Goal: Check status: Check status

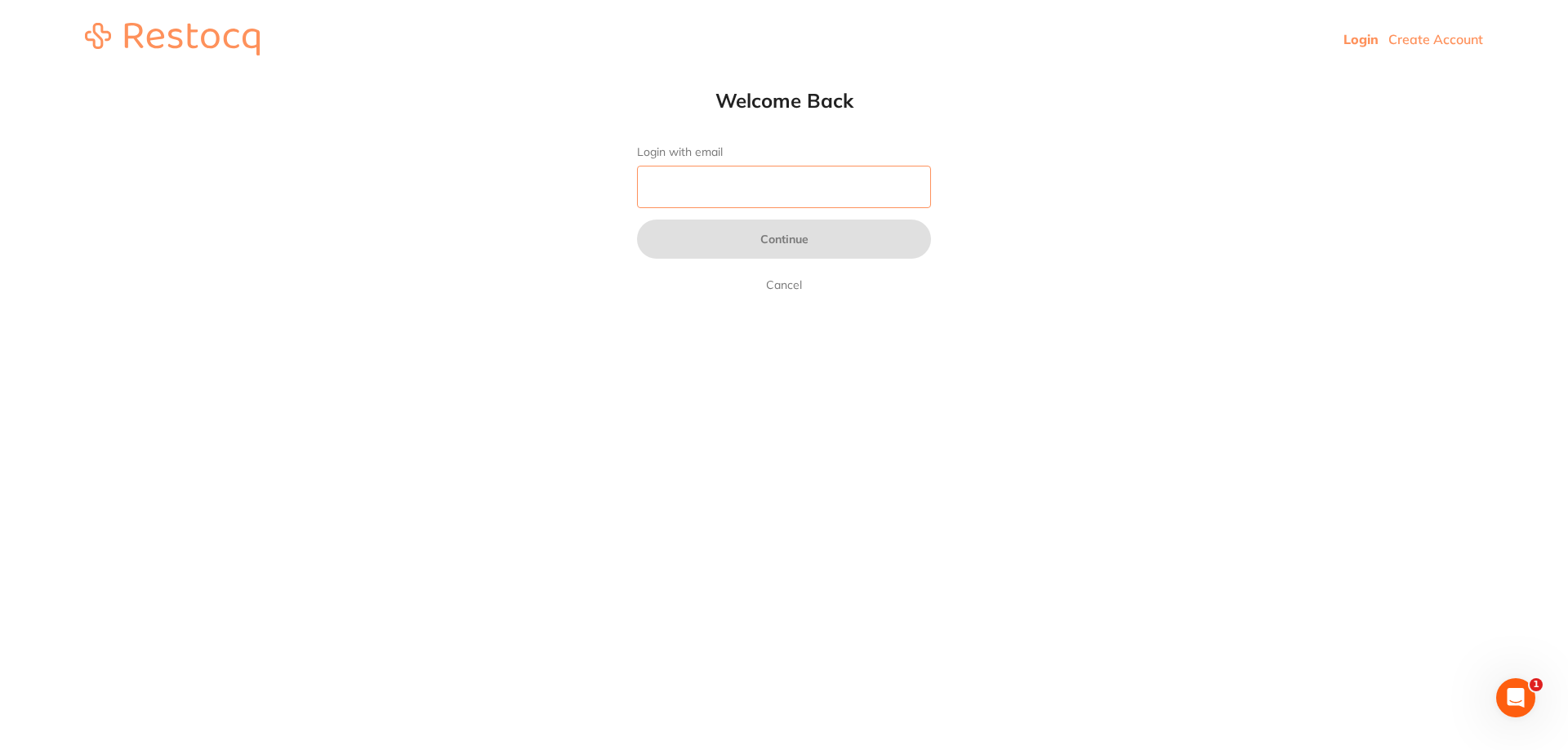
click at [699, 200] on input "Login with email" at bounding box center [784, 188] width 294 height 43
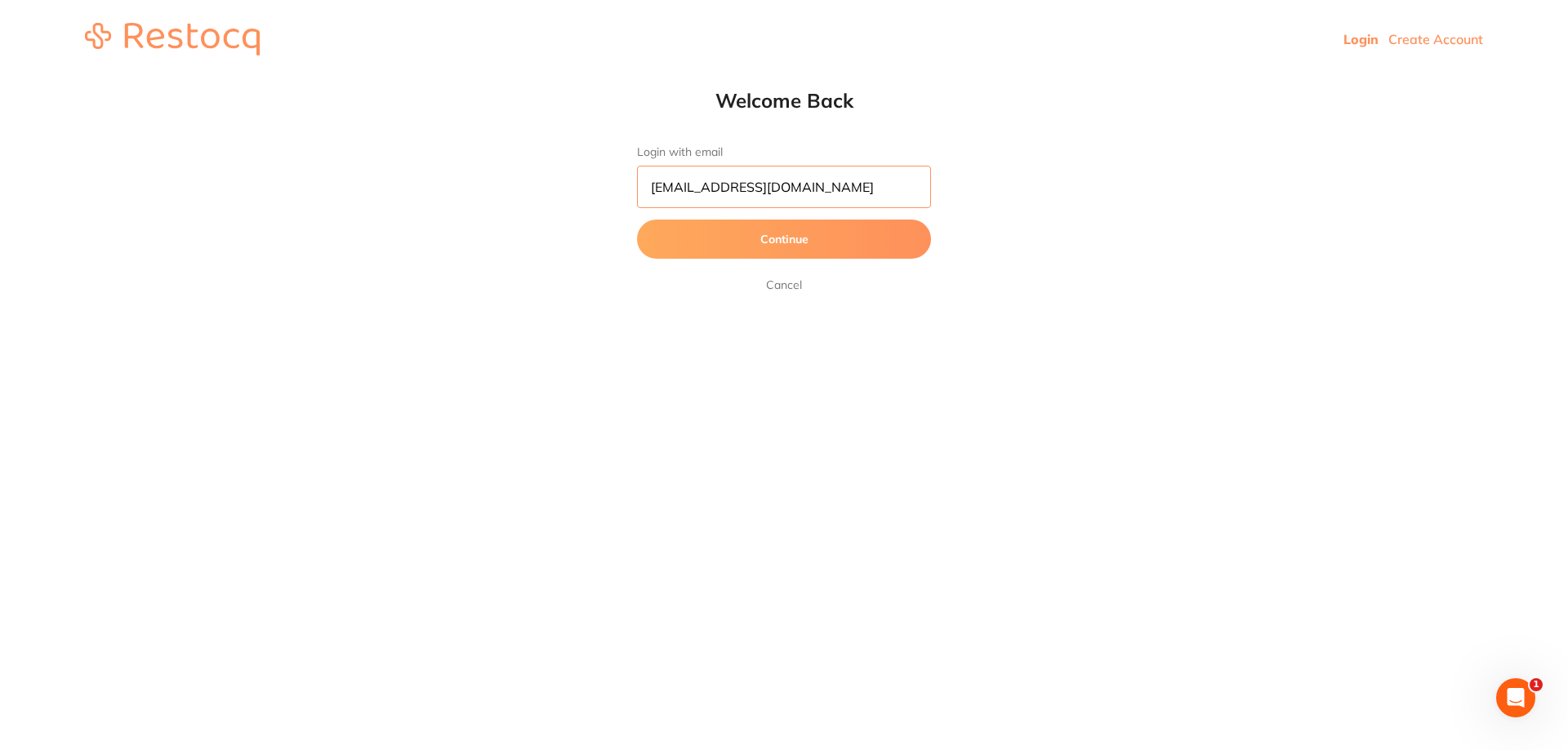
type input "[EMAIL_ADDRESS][DOMAIN_NAME]"
click at [637, 220] on button "Continue" at bounding box center [784, 239] width 294 height 39
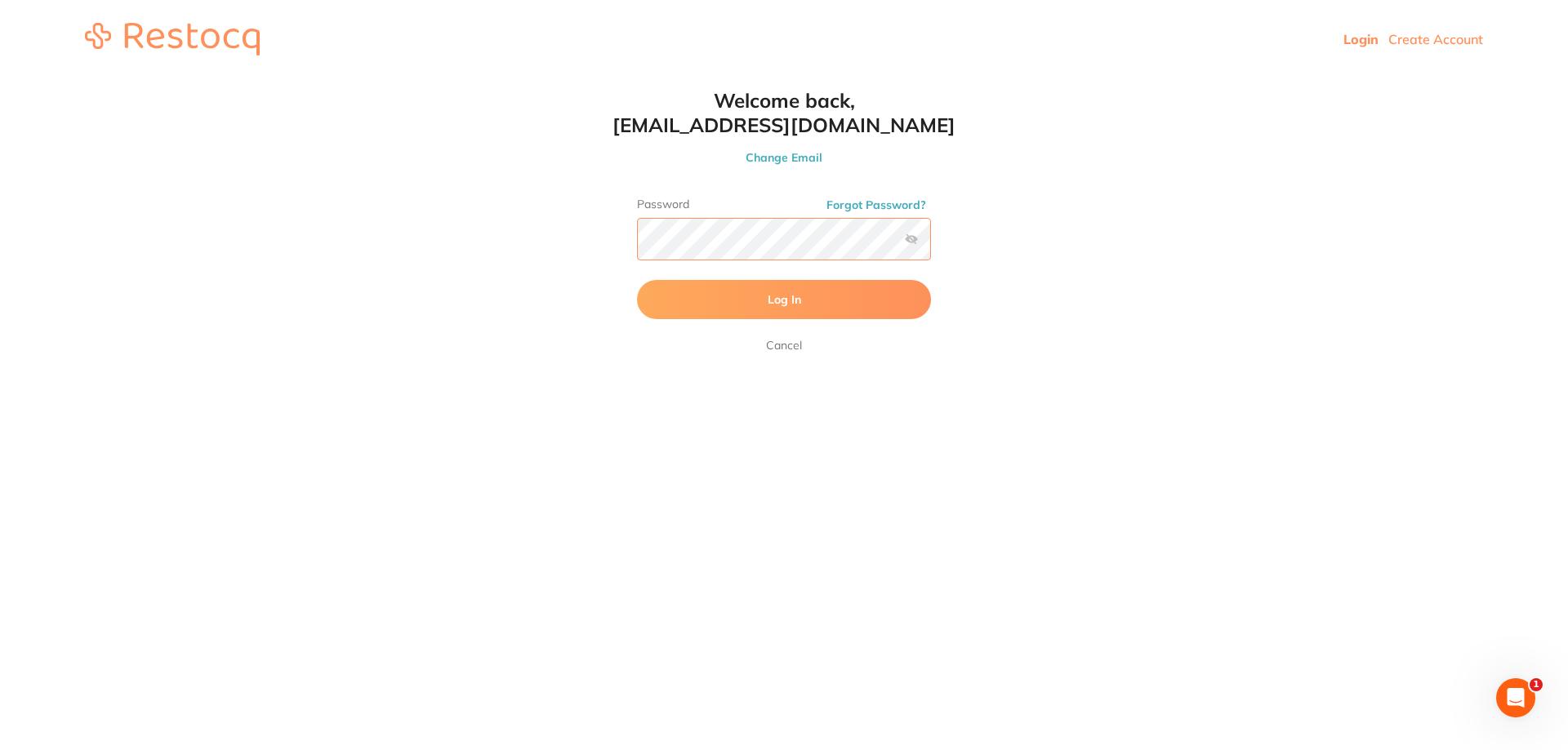
click at [637, 280] on button "Log In" at bounding box center [784, 300] width 294 height 39
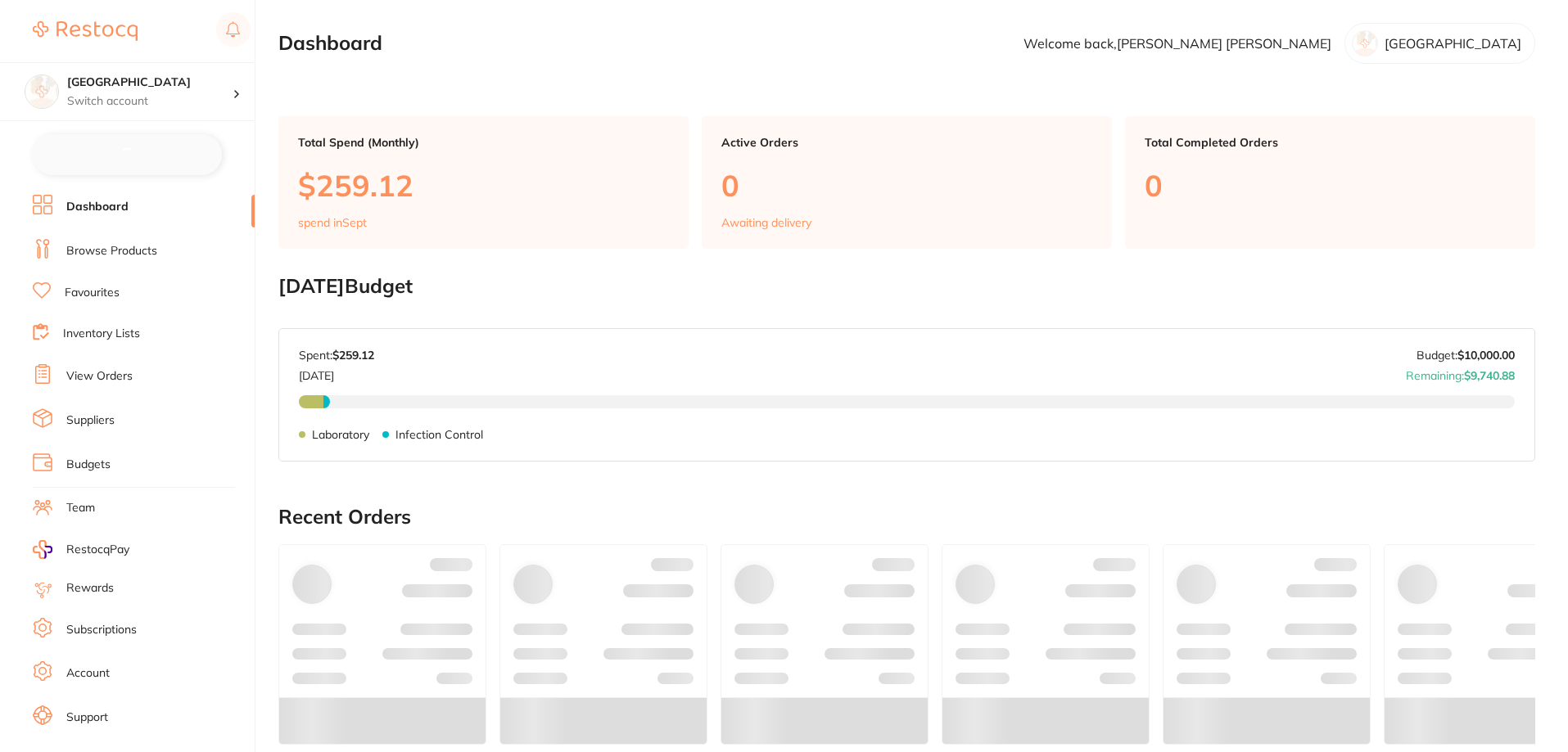
checkbox input "false"
click at [82, 252] on link "Browse Products" at bounding box center [111, 250] width 90 height 16
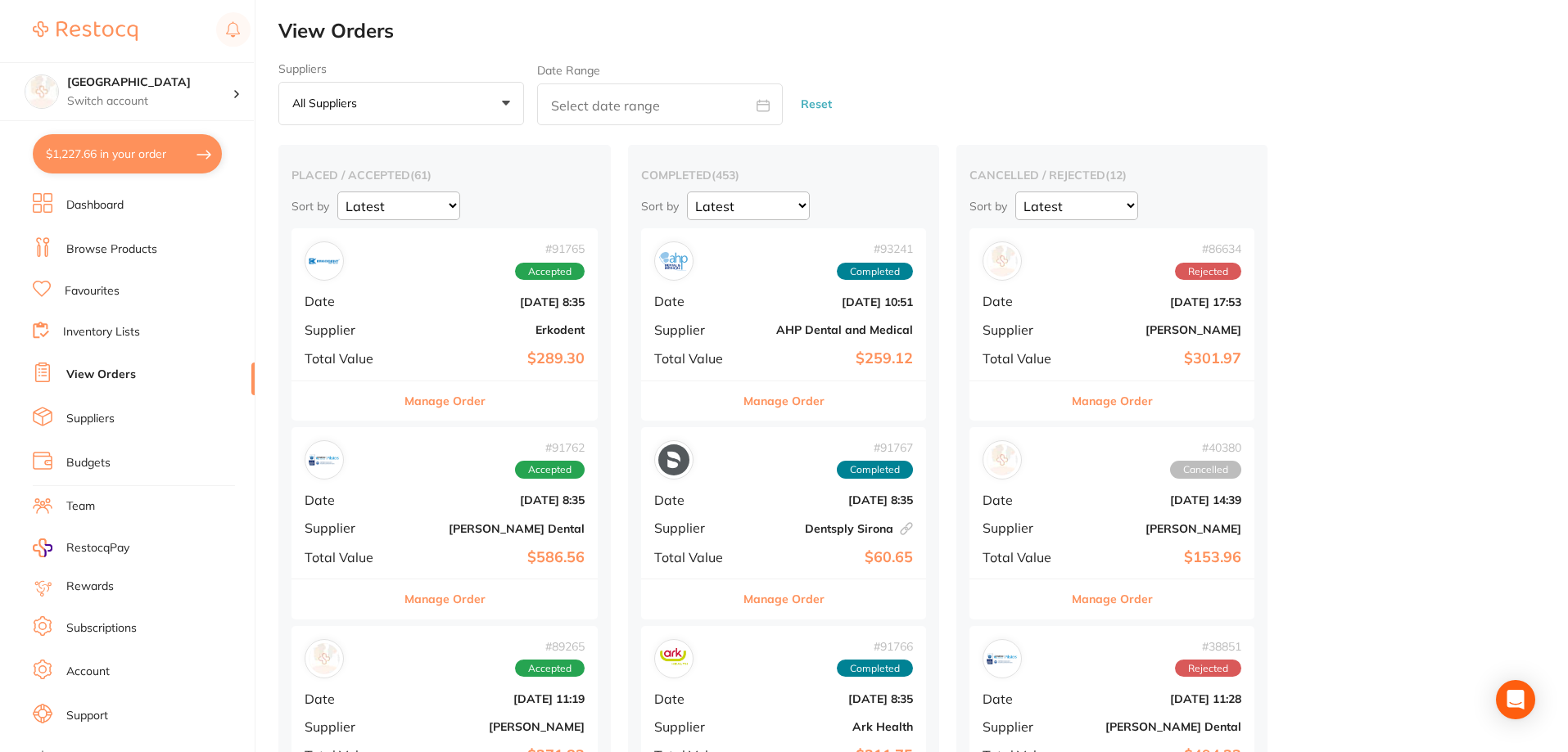
click at [433, 341] on div "# 91765 Accepted Date [DATE] 8:35 Supplier Erkodent Total Value $289.30" at bounding box center [444, 303] width 306 height 151
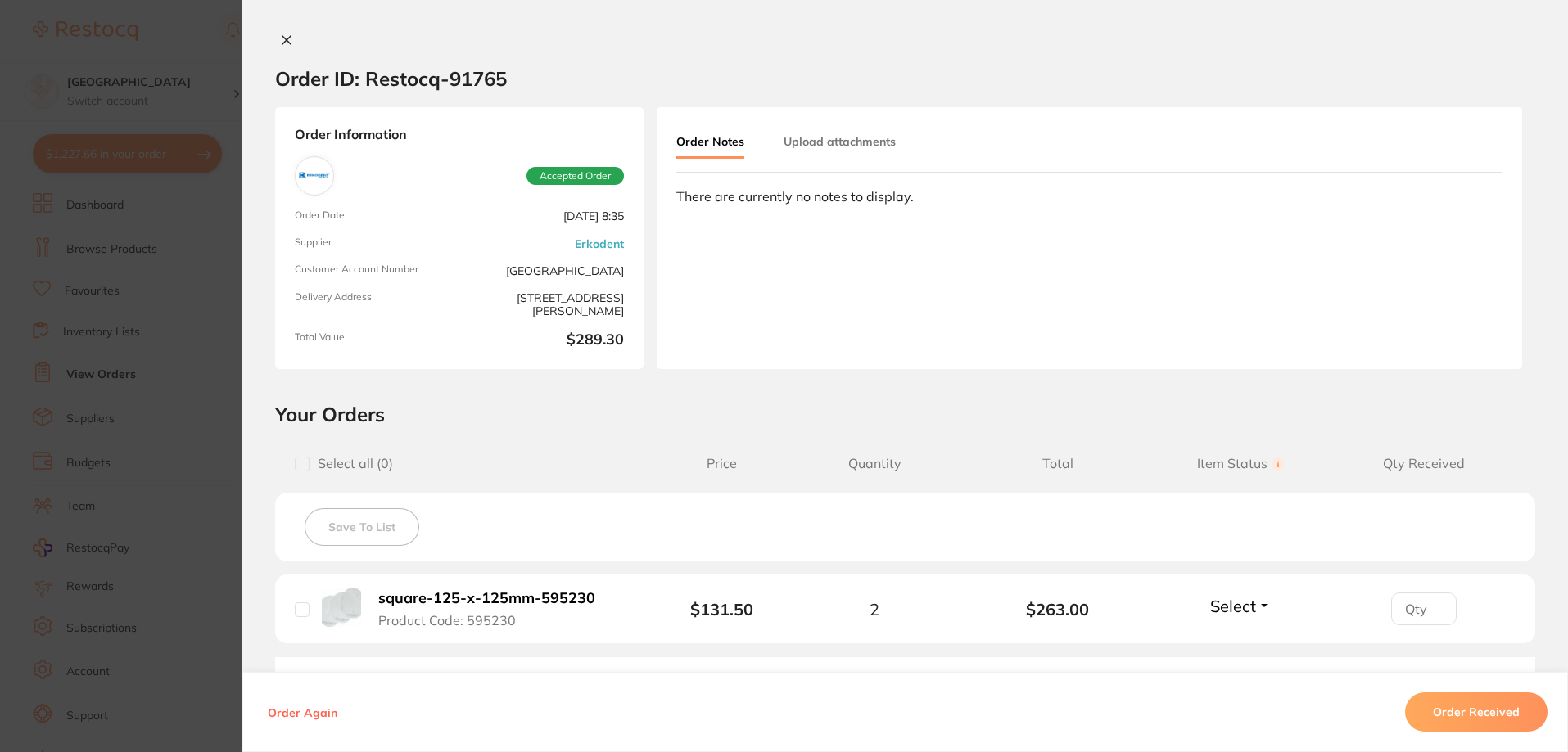
drag, startPoint x: 522, startPoint y: 214, endPoint x: 634, endPoint y: 214, distance: 112.0
click at [634, 214] on div "Order Information Accepted Order Order Date [DATE] 8:35 Supplier Erkodent Custo…" at bounding box center [458, 238] width 368 height 262
click at [570, 440] on section "Your Orders Select all ( 0 ) Price Quantity Total Item Status You can use this …" at bounding box center [905, 568] width 1325 height 333
click at [282, 38] on icon at bounding box center [287, 39] width 13 height 13
